Goal: Information Seeking & Learning: Find specific fact

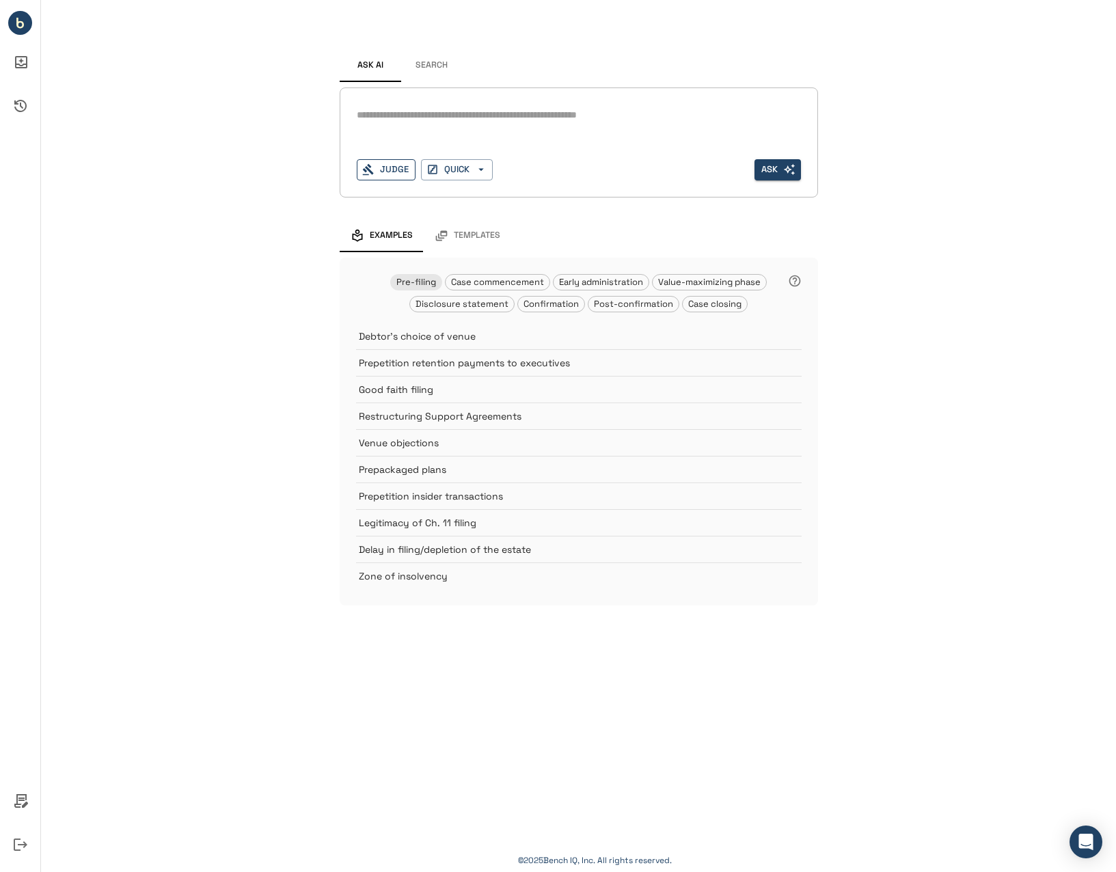
click at [400, 167] on button "Judge" at bounding box center [386, 169] width 59 height 21
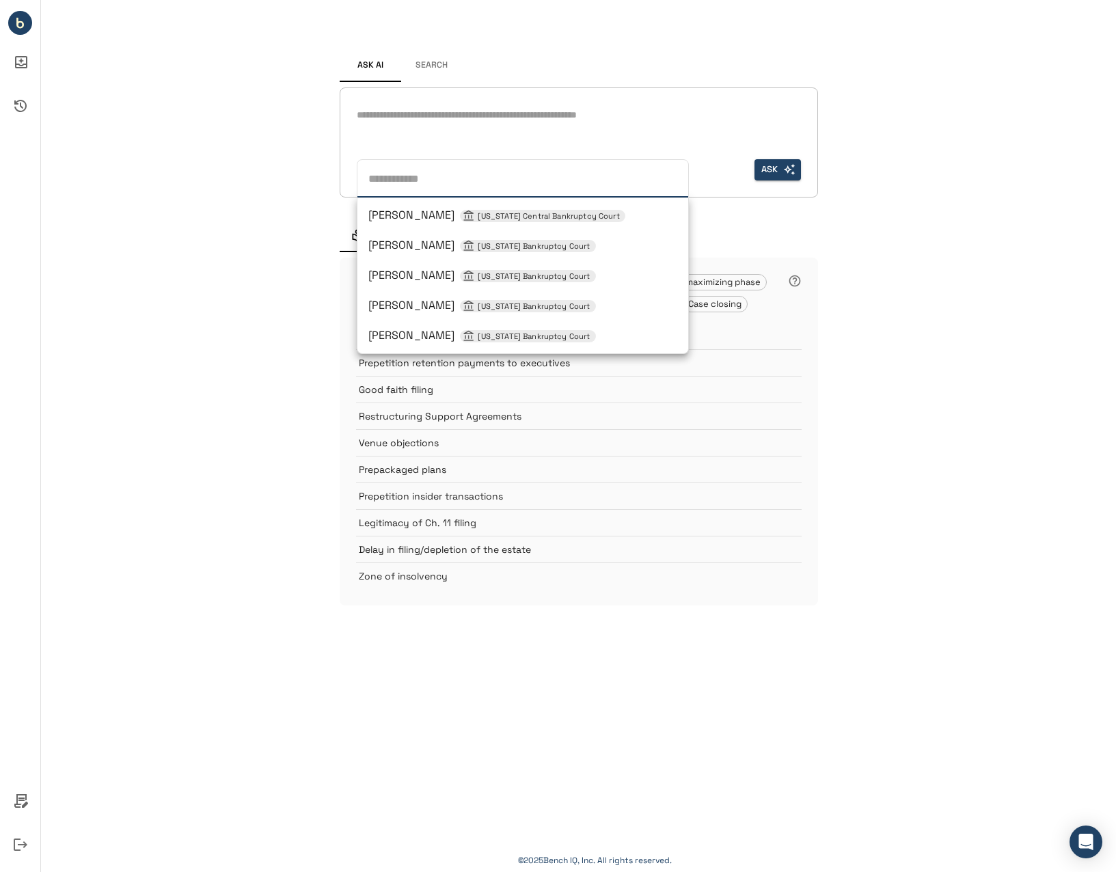
click at [238, 206] on div "Ask AI Search * Judge [PERSON_NAME] [US_STATE] Central Bankruptcy Court [PERSON…" at bounding box center [578, 316] width 1075 height 633
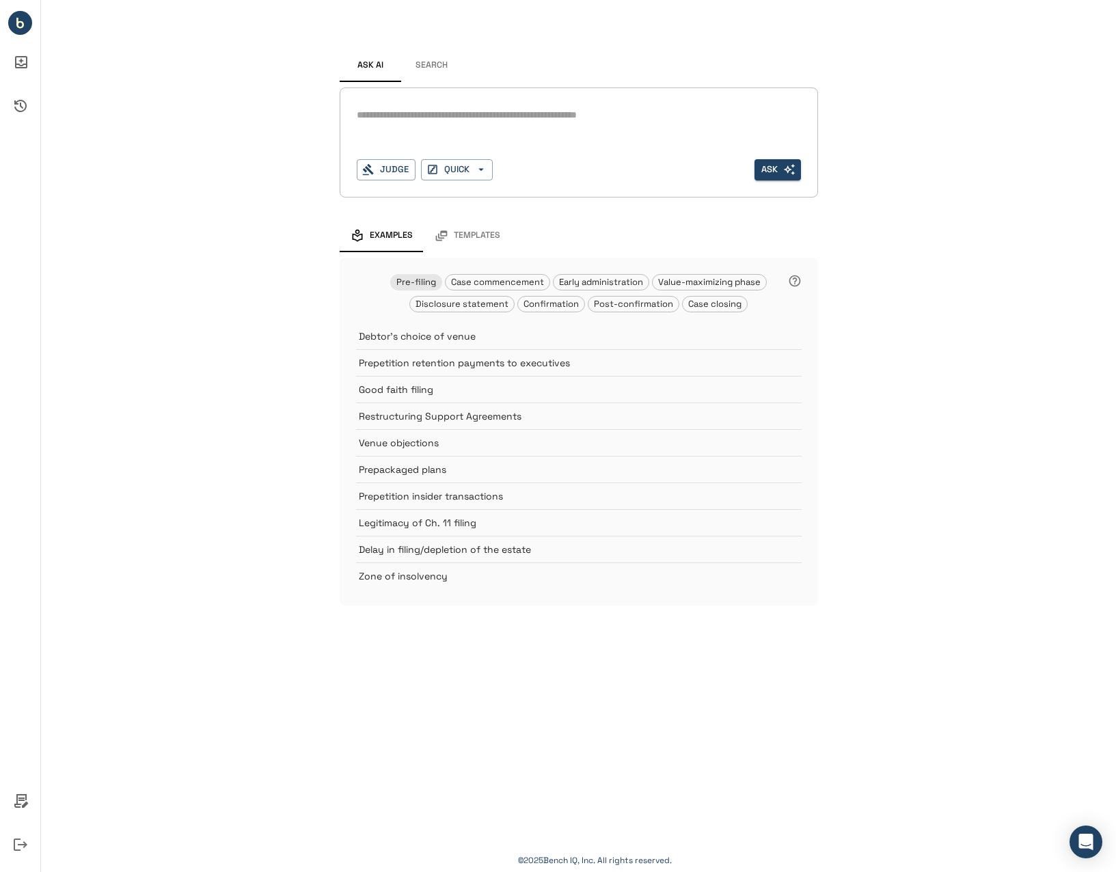
click at [466, 123] on div "*" at bounding box center [579, 116] width 444 height 22
type textarea "**********"
click at [774, 166] on button "Ask" at bounding box center [777, 169] width 46 height 21
click at [436, 60] on button "Search" at bounding box center [431, 65] width 61 height 33
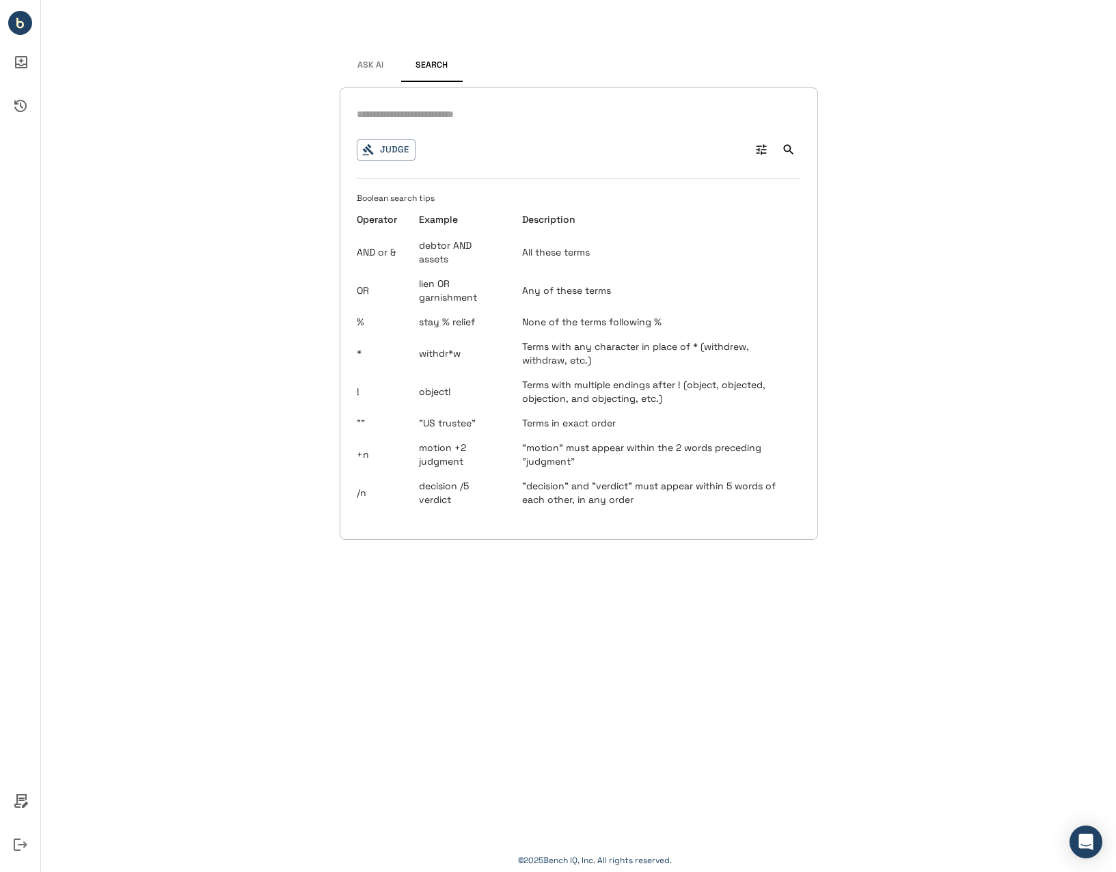
drag, startPoint x: 364, startPoint y: 60, endPoint x: 362, endPoint y: 68, distance: 7.6
click at [364, 60] on span "Ask AI" at bounding box center [370, 65] width 26 height 11
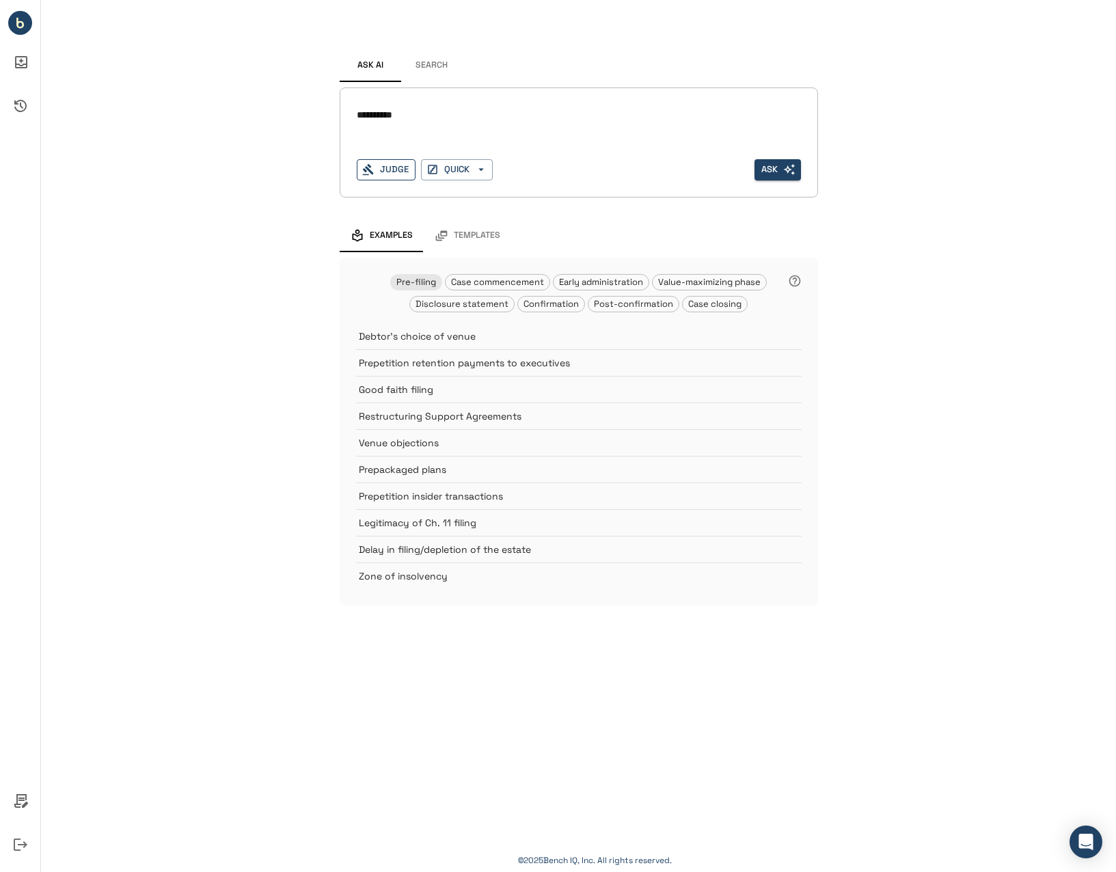
click at [373, 164] on icon "button" at bounding box center [368, 169] width 12 height 12
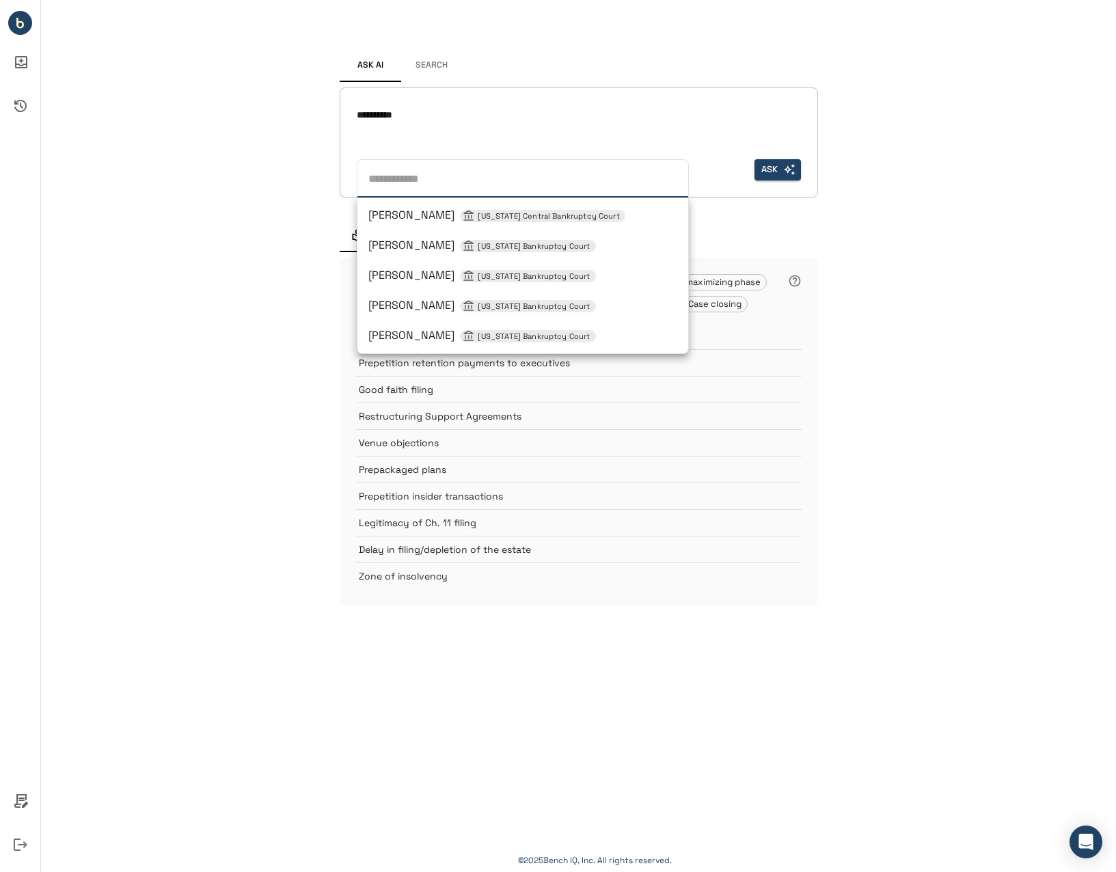
click at [225, 124] on div "**********" at bounding box center [578, 316] width 1075 height 633
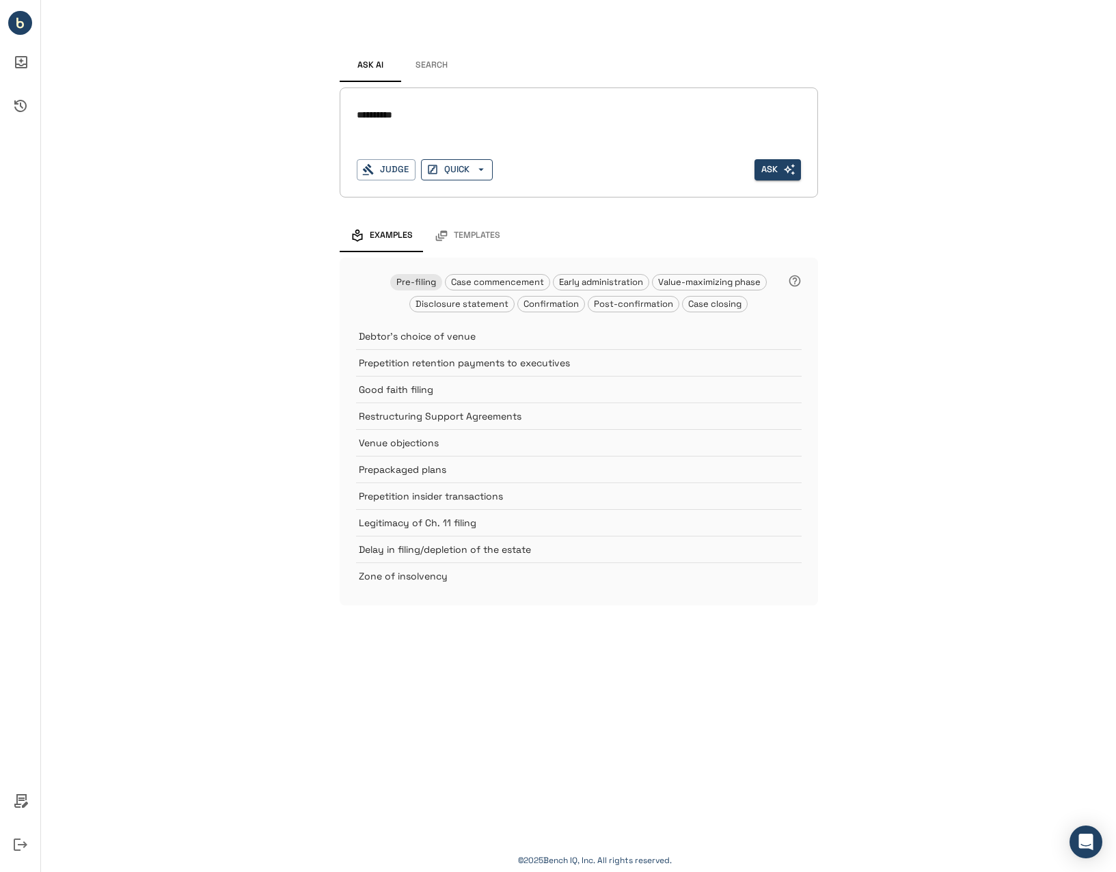
click at [479, 169] on icon "button" at bounding box center [480, 170] width 5 height 3
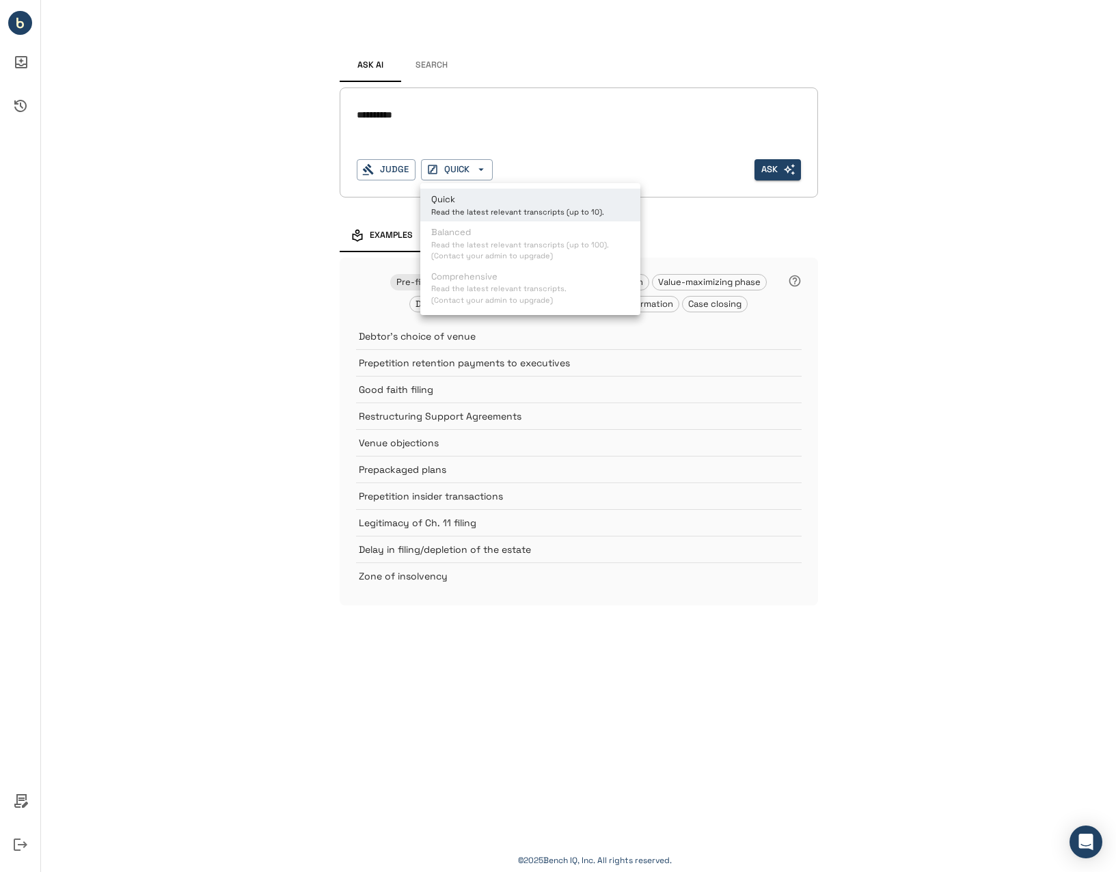
click at [288, 171] on div at bounding box center [558, 436] width 1116 height 872
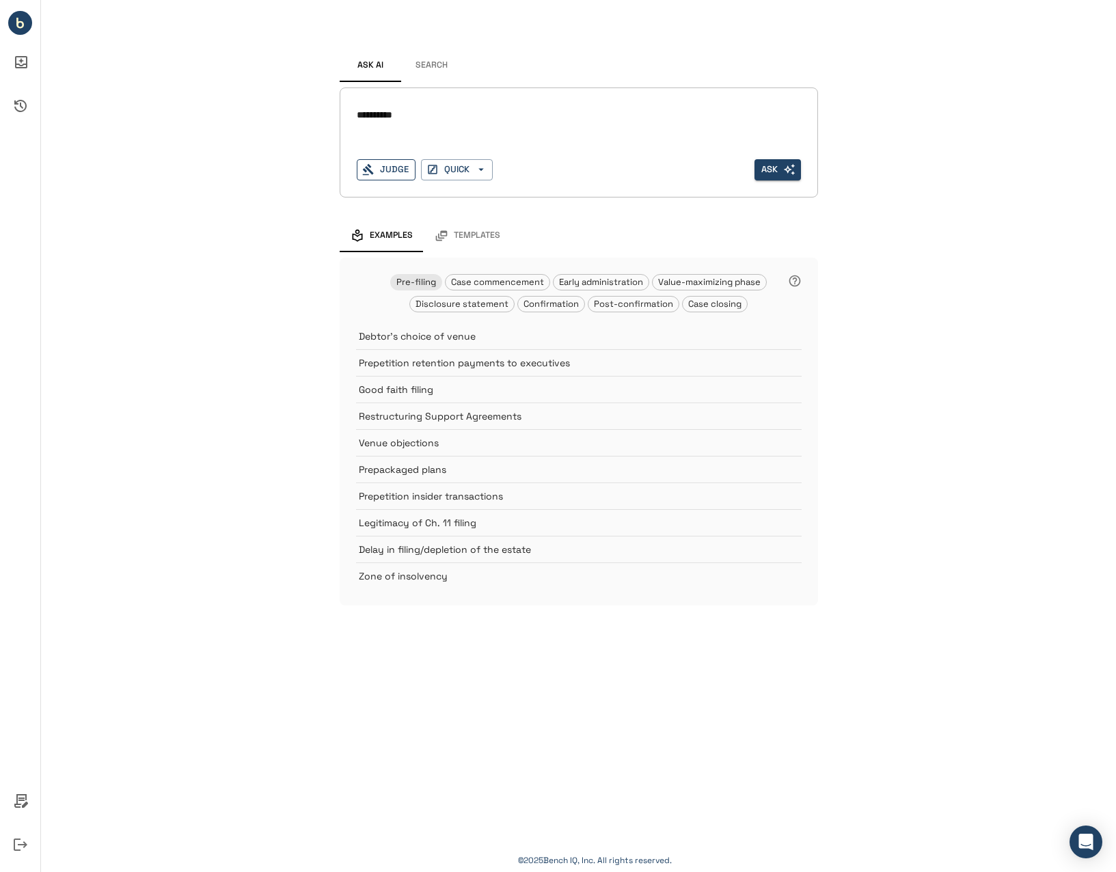
click at [387, 180] on button "Judge" at bounding box center [386, 169] width 59 height 21
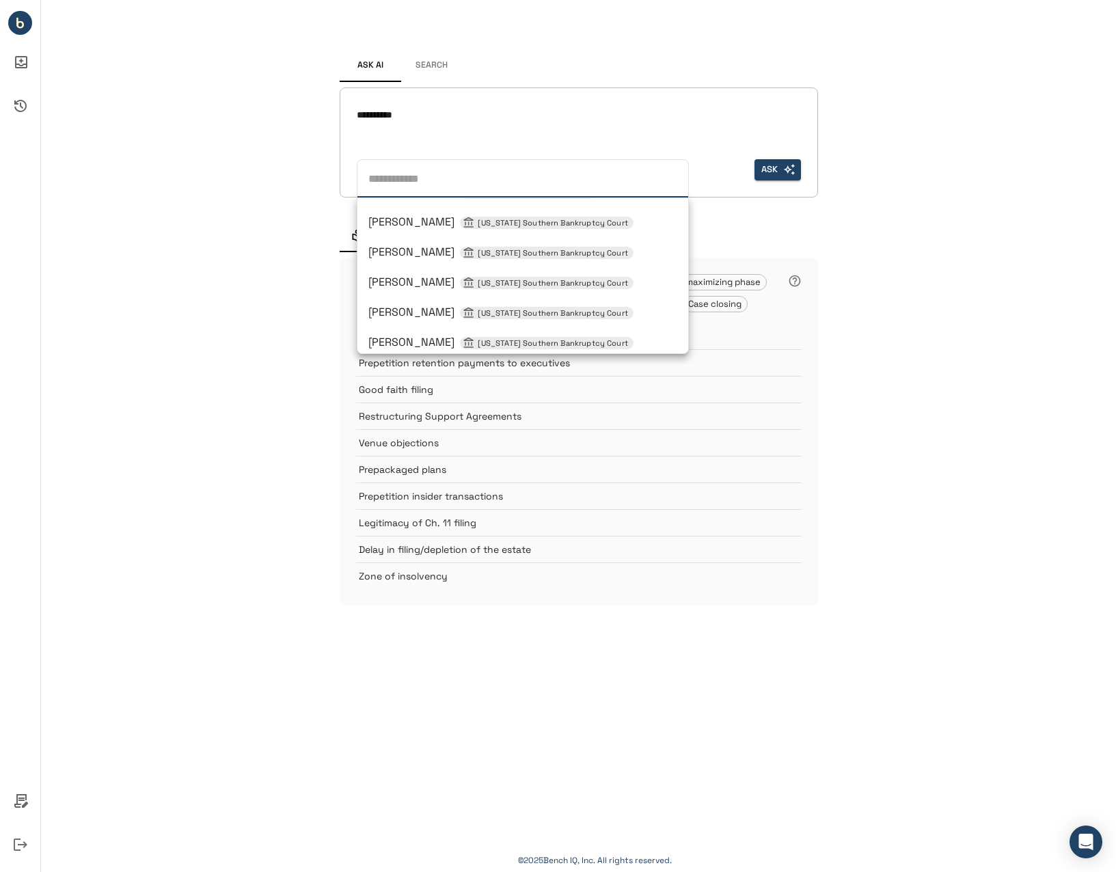
scroll to position [590, 0]
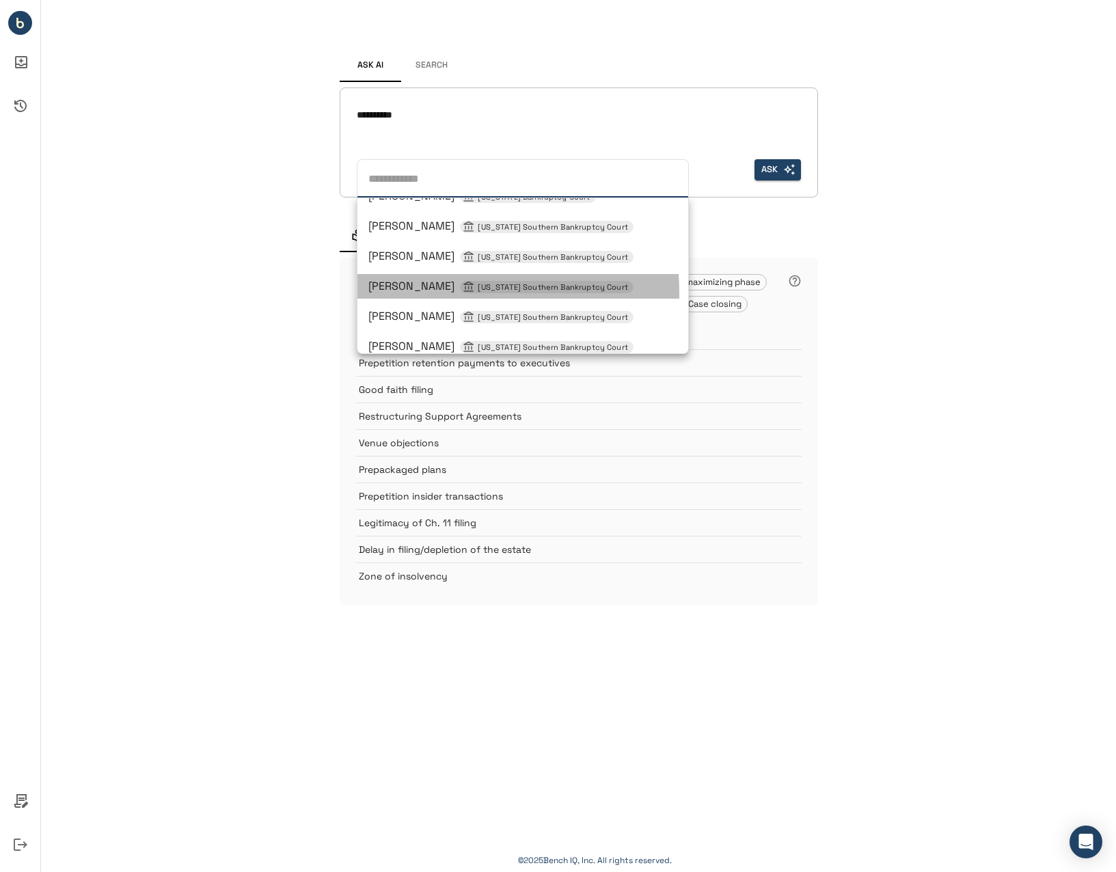
click at [419, 293] on div "[PERSON_NAME] [US_STATE] Southern Bankruptcy Court" at bounding box center [522, 286] width 309 height 16
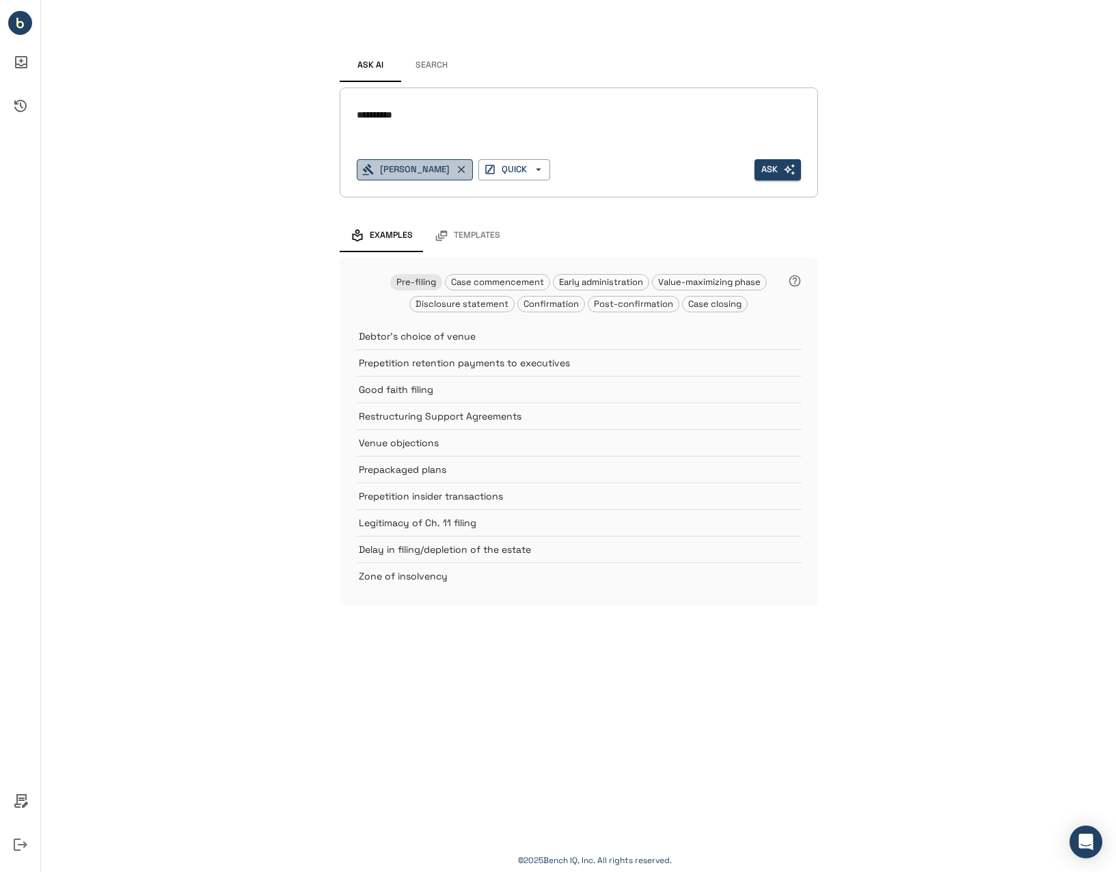
click at [465, 167] on icon "button" at bounding box center [461, 170] width 8 height 8
click at [436, 61] on button "Search" at bounding box center [431, 65] width 61 height 33
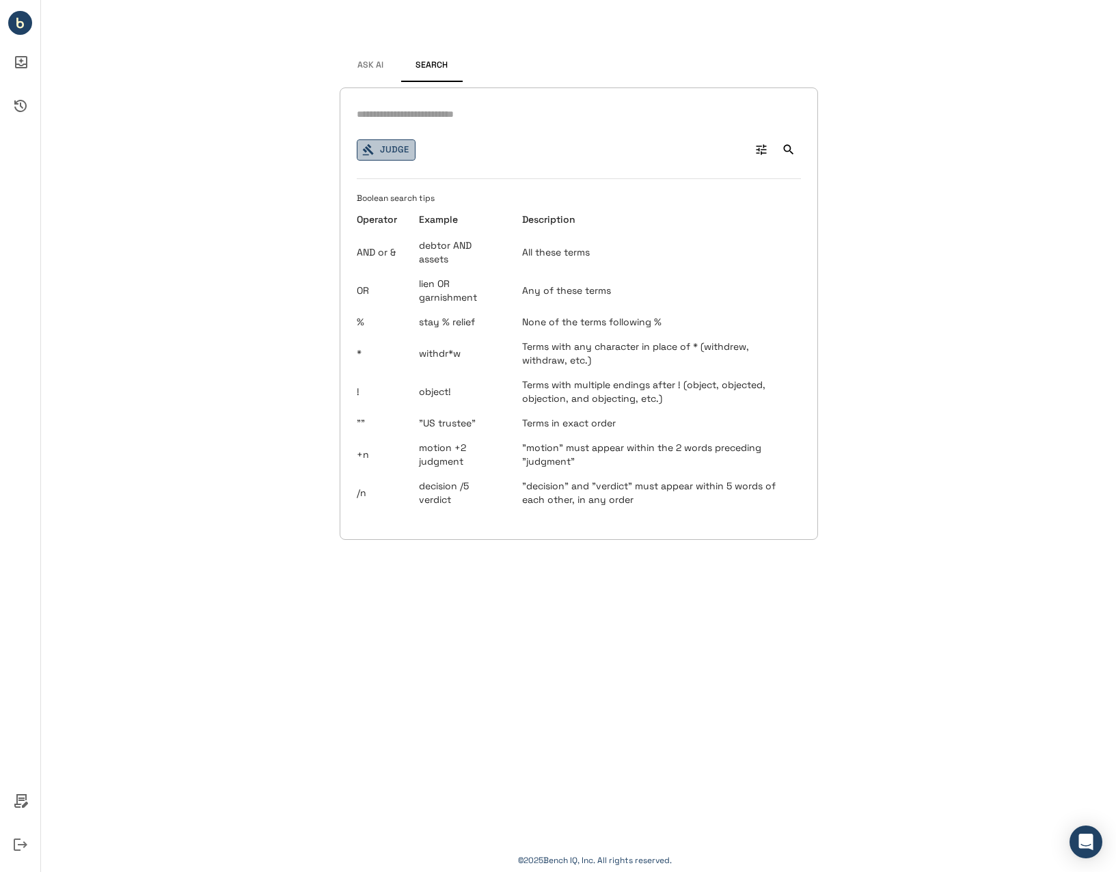
click at [398, 152] on button "Judge" at bounding box center [386, 149] width 59 height 21
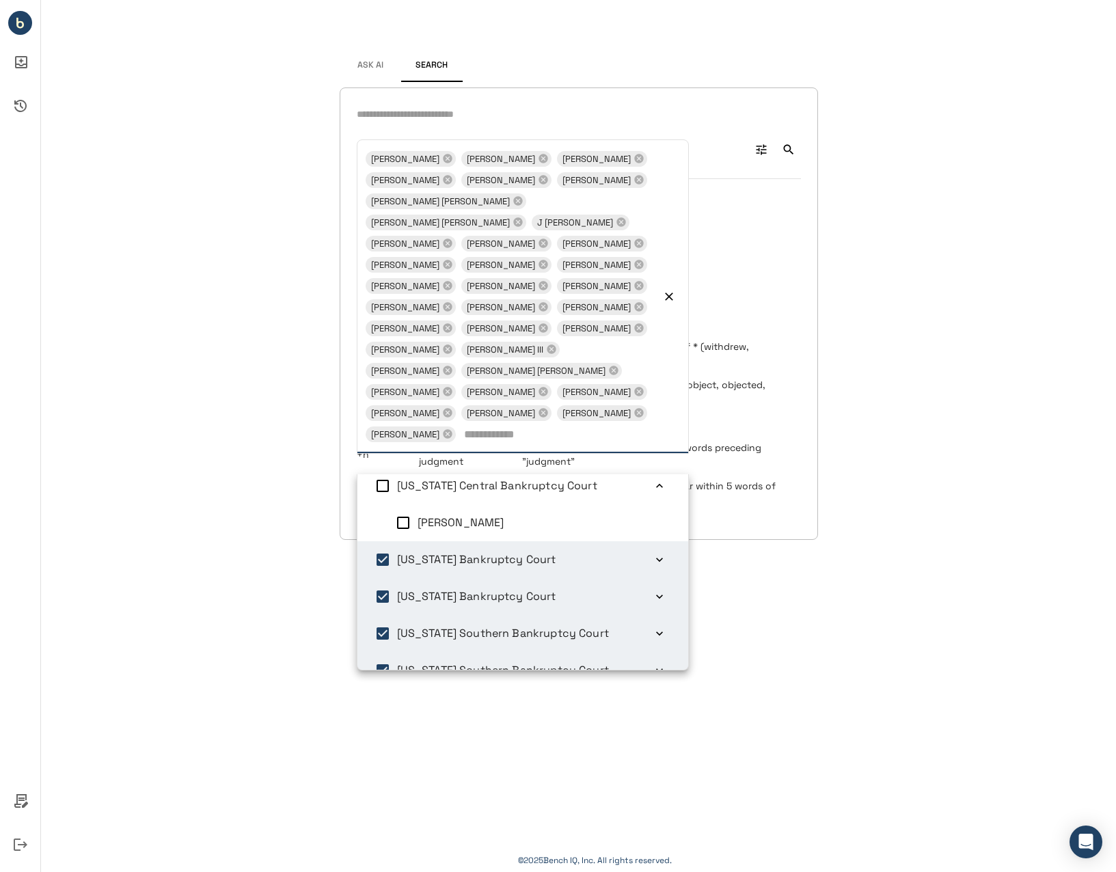
scroll to position [0, 0]
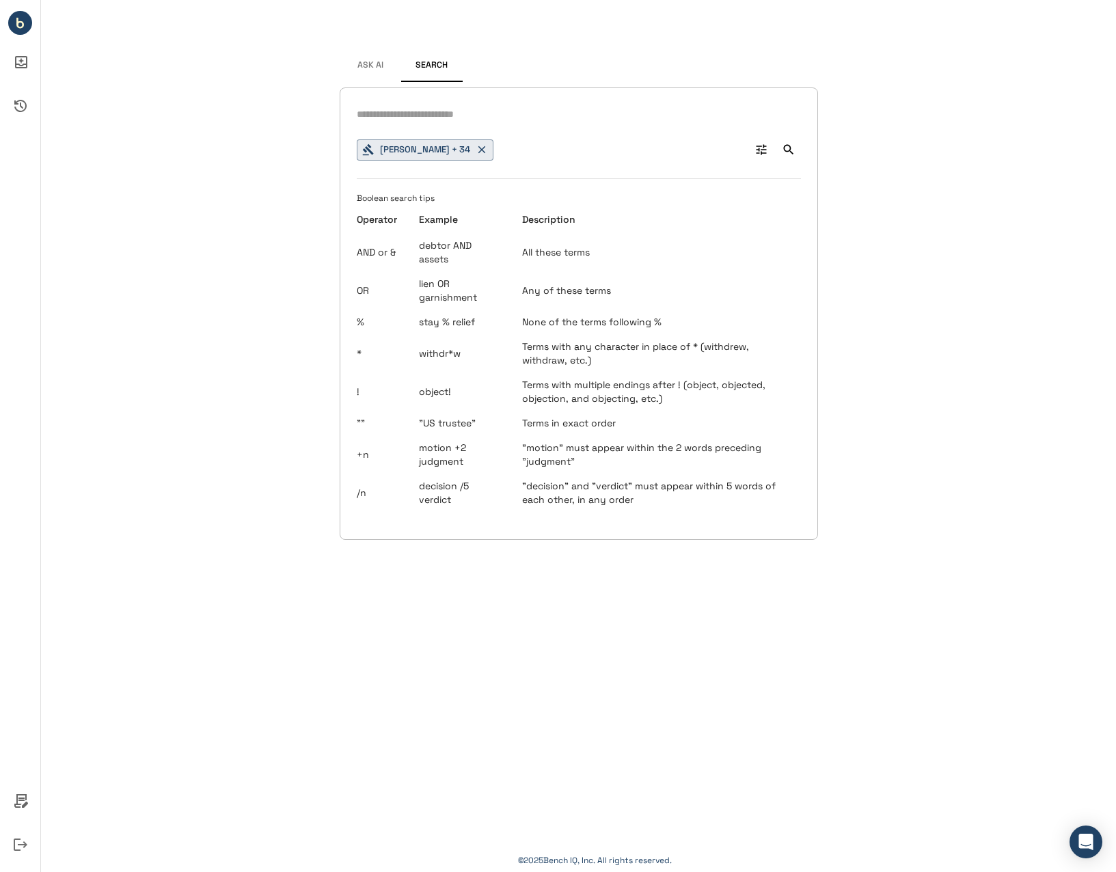
click at [540, 106] on input "text" at bounding box center [579, 115] width 444 height 20
type input "**********"
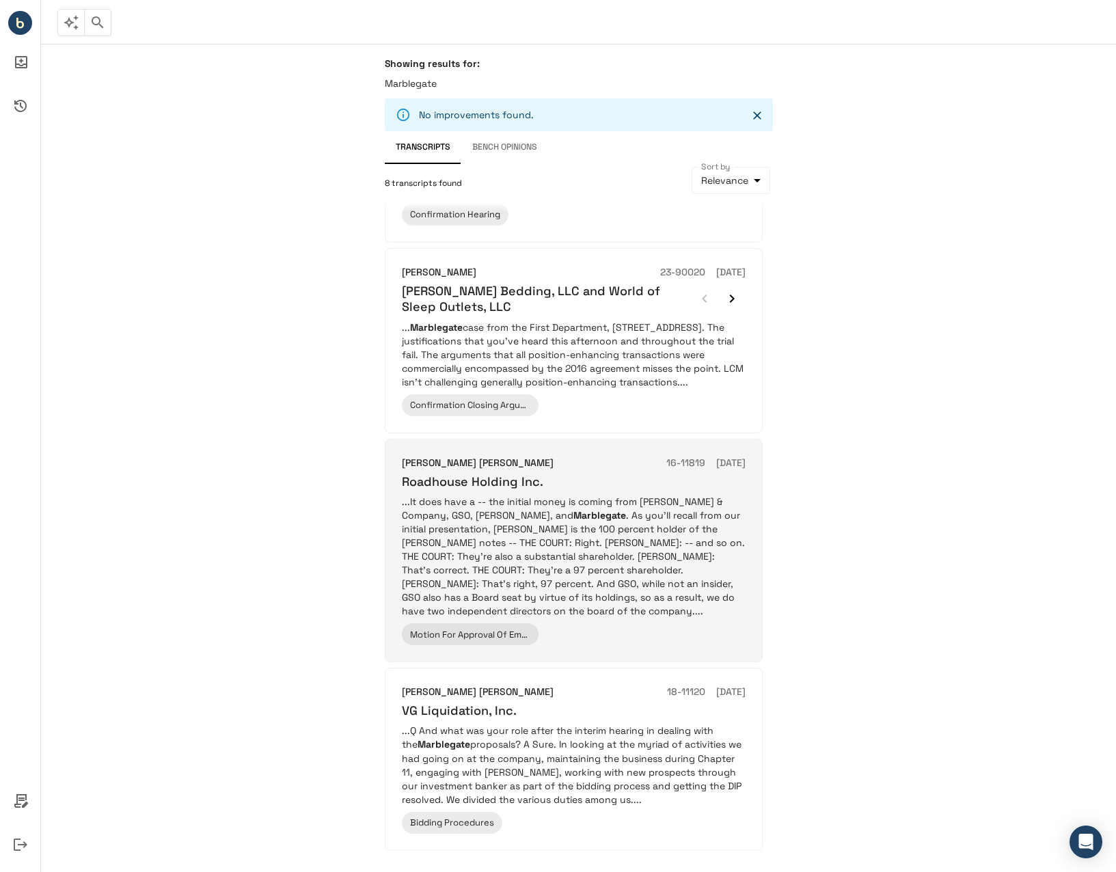
scroll to position [1039, 0]
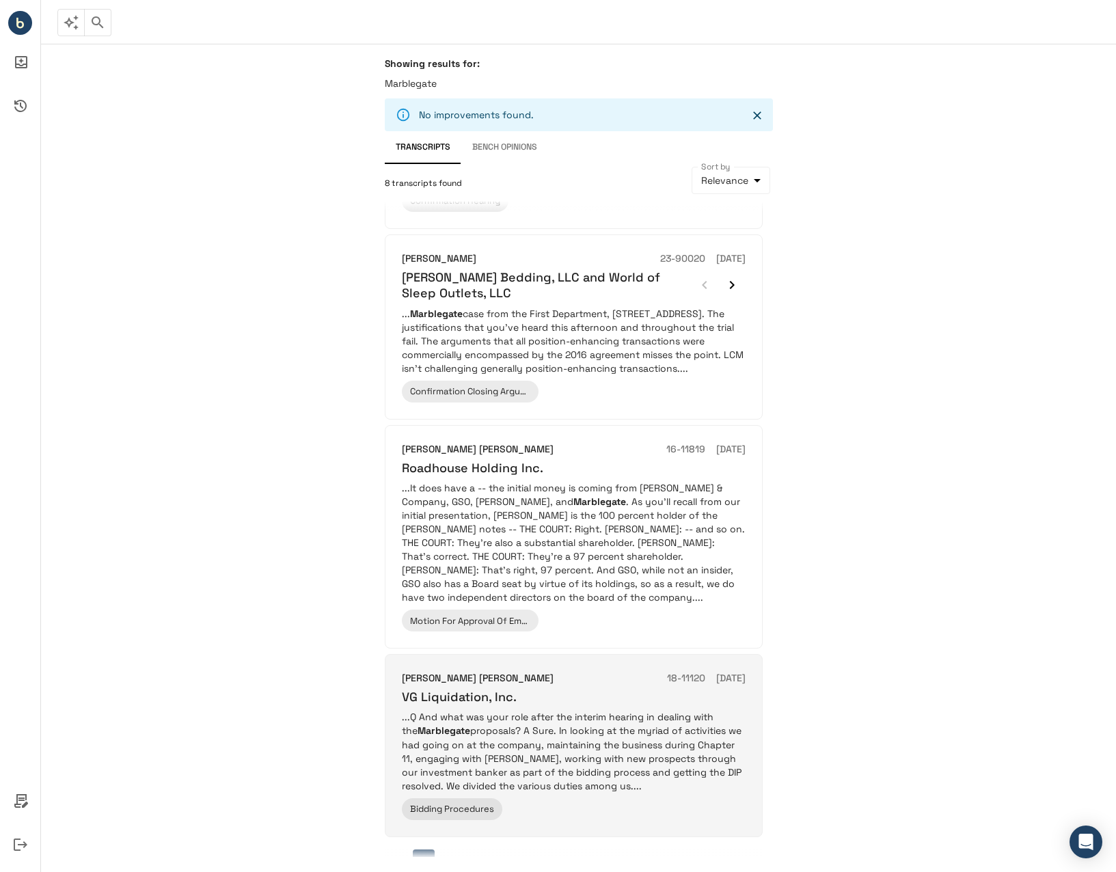
click at [586, 728] on p "...Q And what was your role after the interim hearing in dealing with the Marbl…" at bounding box center [574, 751] width 344 height 82
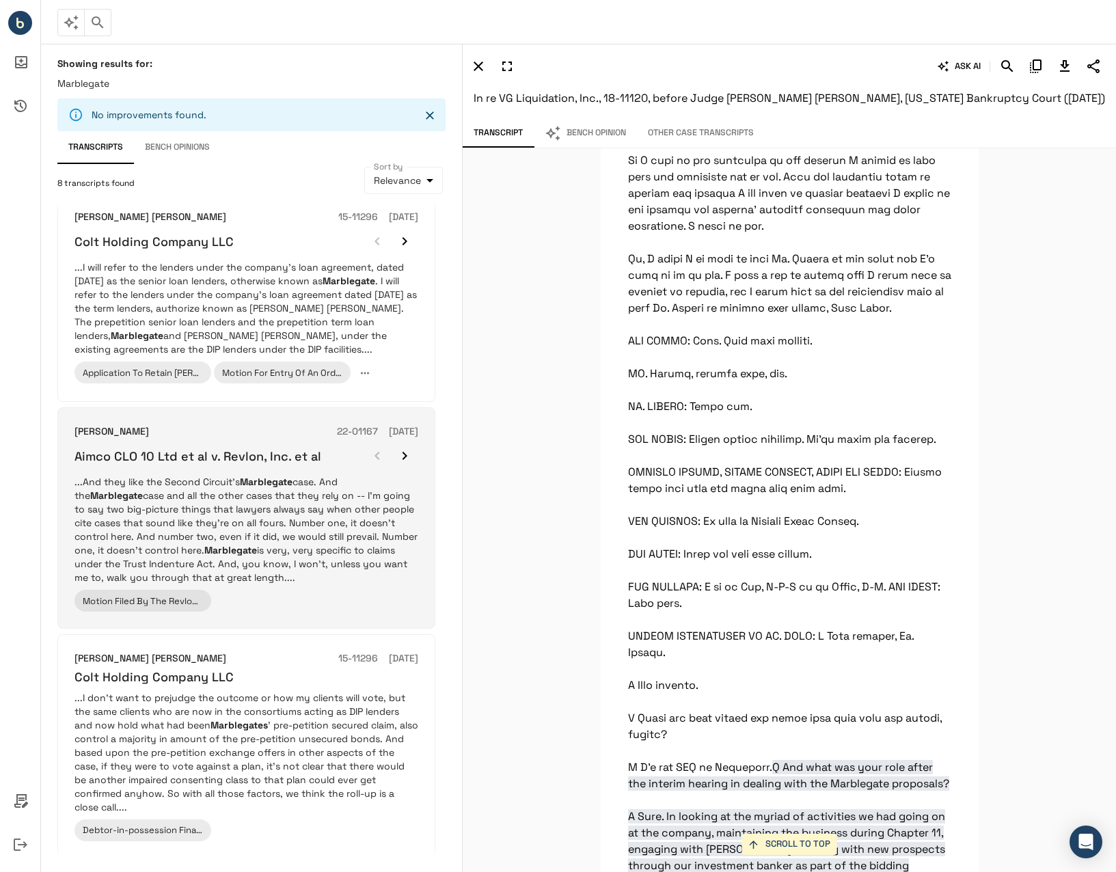
scroll to position [0, 0]
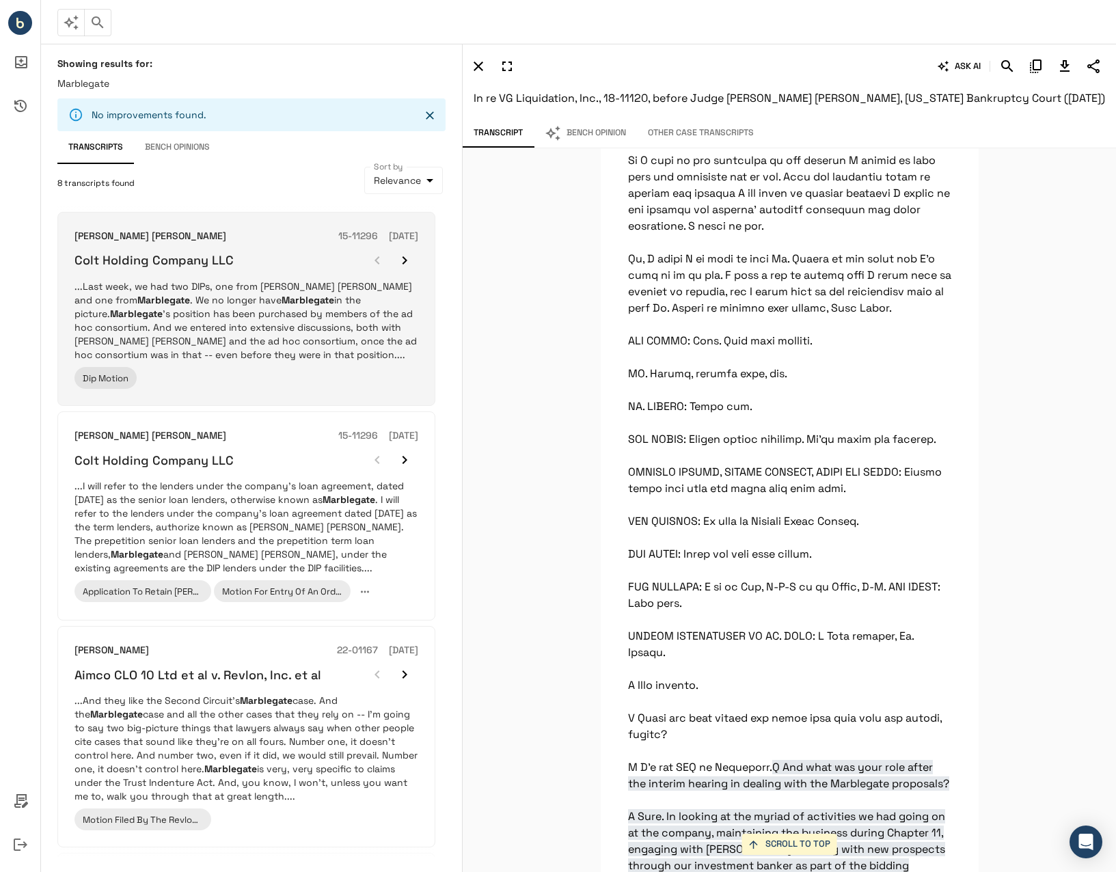
click at [192, 305] on p "...Last week, we had two DIPs, one from [PERSON_NAME] [PERSON_NAME] and one fro…" at bounding box center [246, 320] width 344 height 82
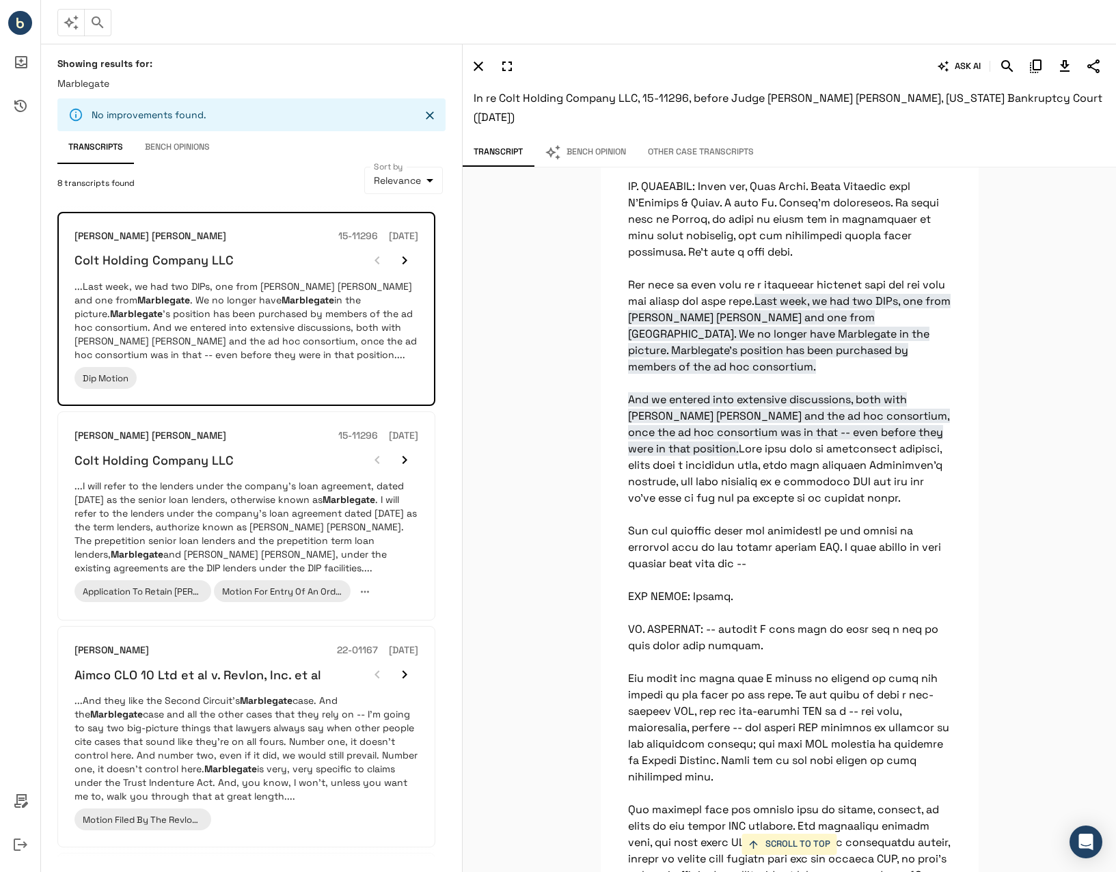
scroll to position [1600, 0]
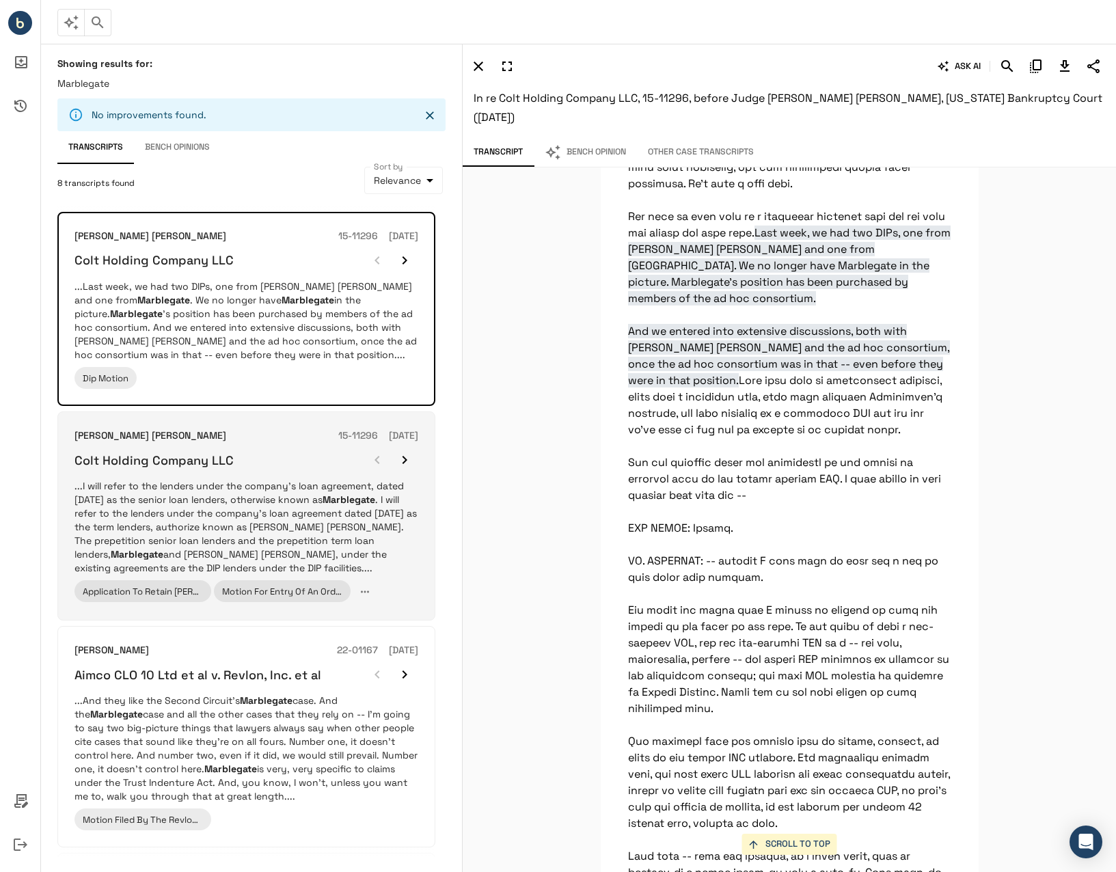
click at [299, 481] on p "...I will refer to the lenders under the company's loan agreement, dated [DATE]…" at bounding box center [246, 527] width 344 height 96
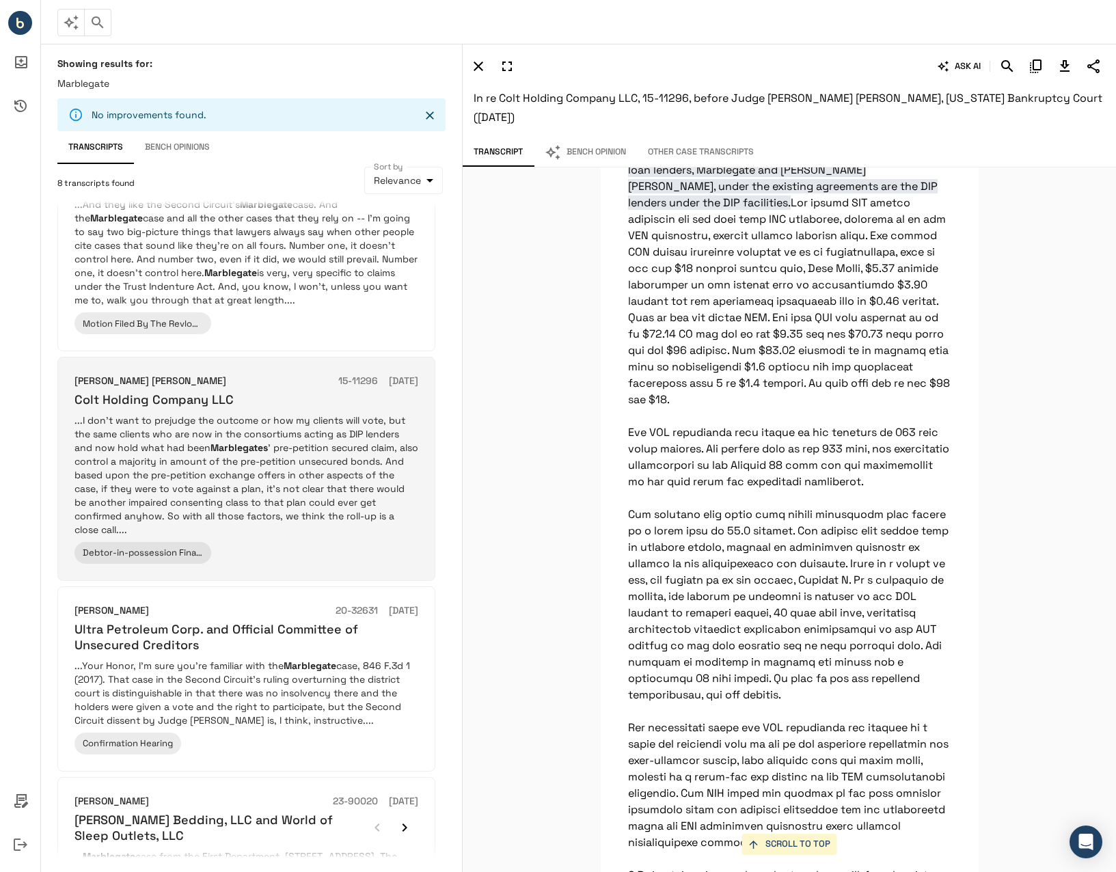
scroll to position [547, 0]
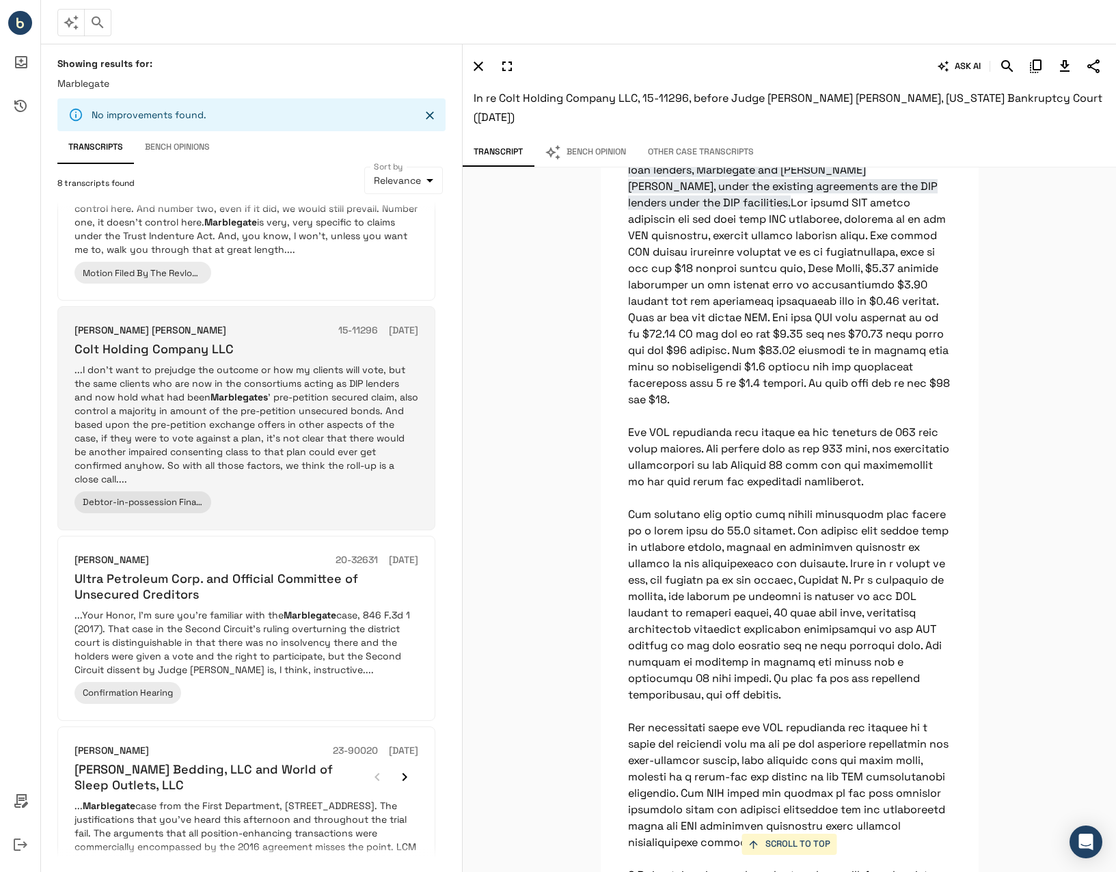
click at [295, 417] on p "...I don't want to prejudge the outcome or how my clients will vote, but the sa…" at bounding box center [246, 424] width 344 height 123
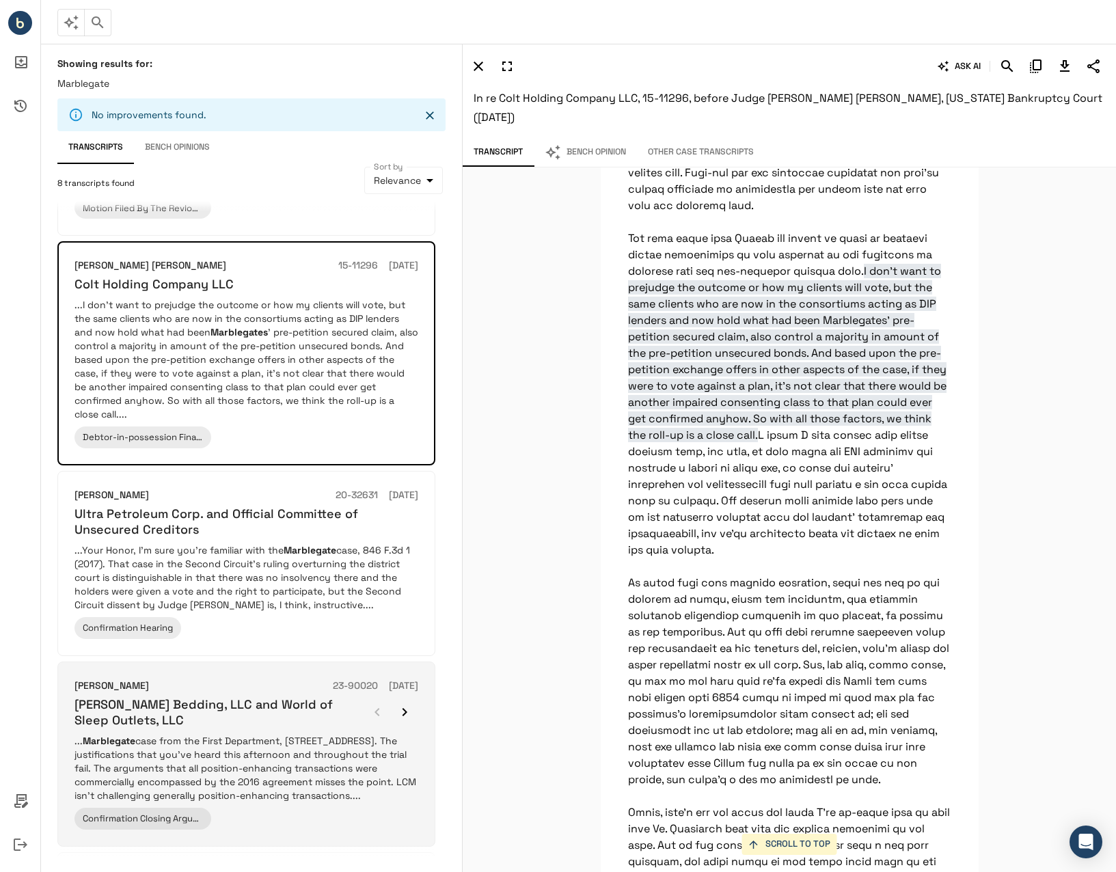
scroll to position [752, 0]
